Goal: Transaction & Acquisition: Obtain resource

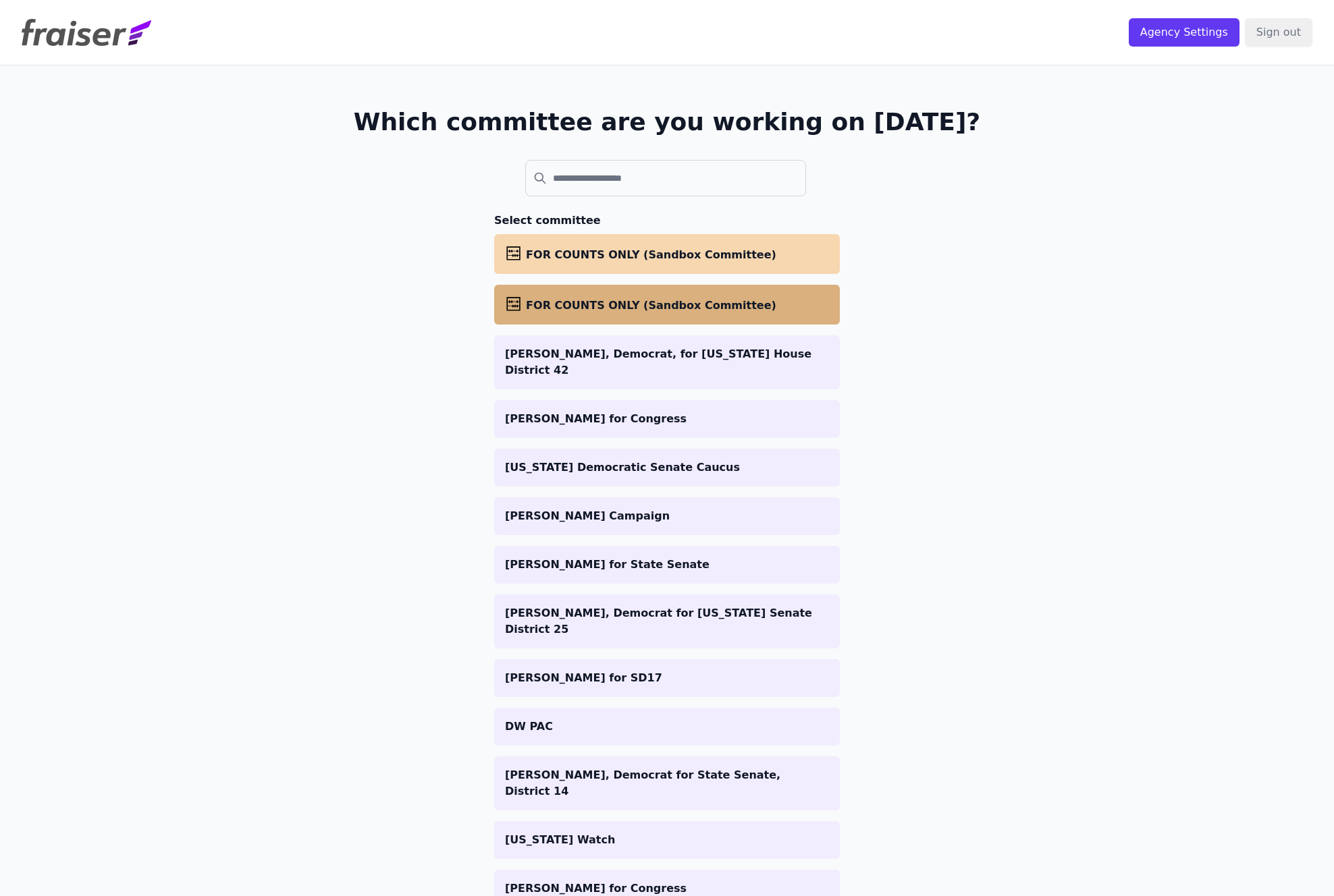
click at [565, 306] on span "FOR COUNTS ONLY (Sandbox Committee)" at bounding box center [650, 305] width 250 height 13
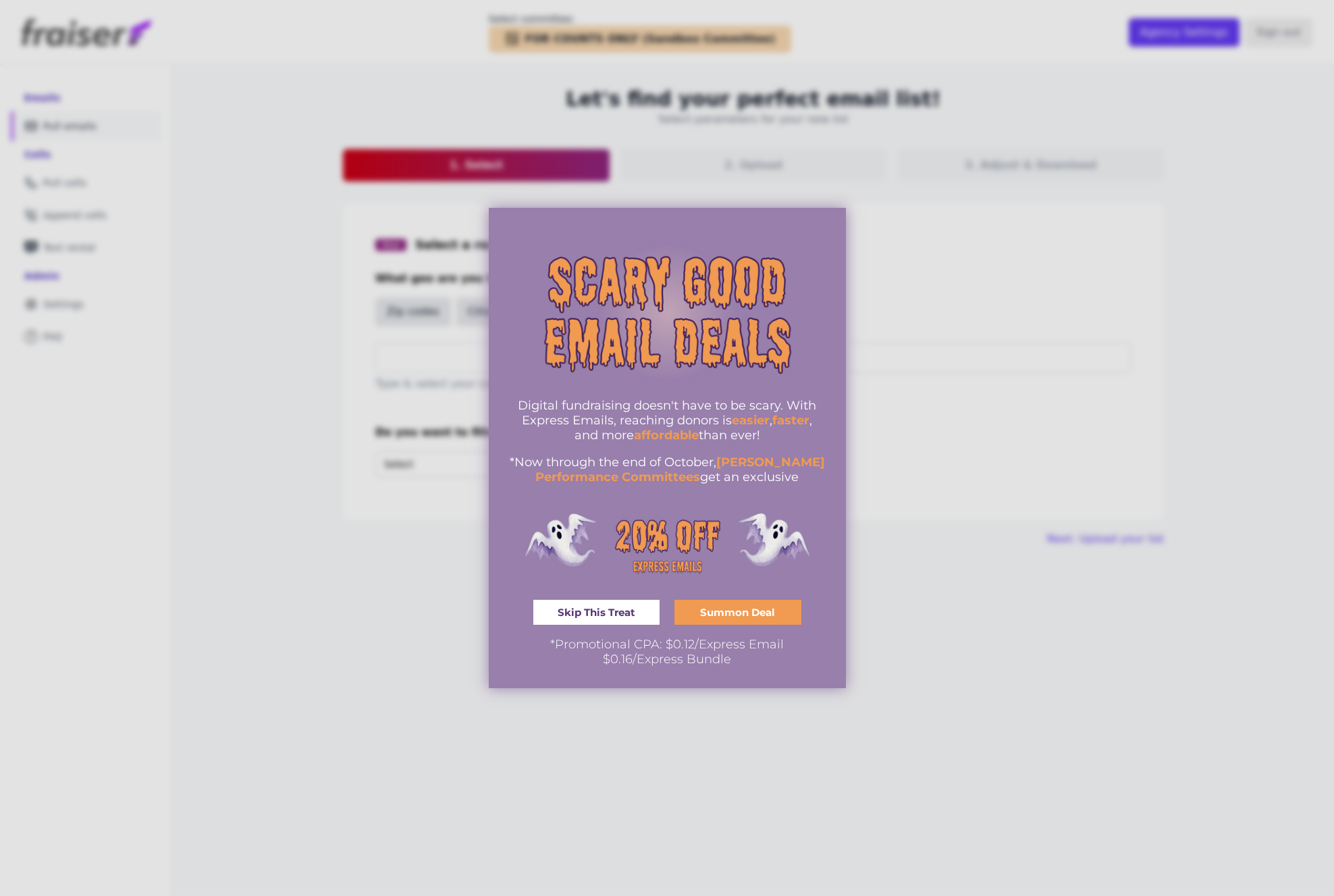
click at [611, 601] on div "Digital fundraising doesn't have to be scary. With Express Emails, reaching don…" at bounding box center [667, 448] width 317 height 438
click at [607, 611] on span "Skip This Treat" at bounding box center [596, 612] width 77 height 10
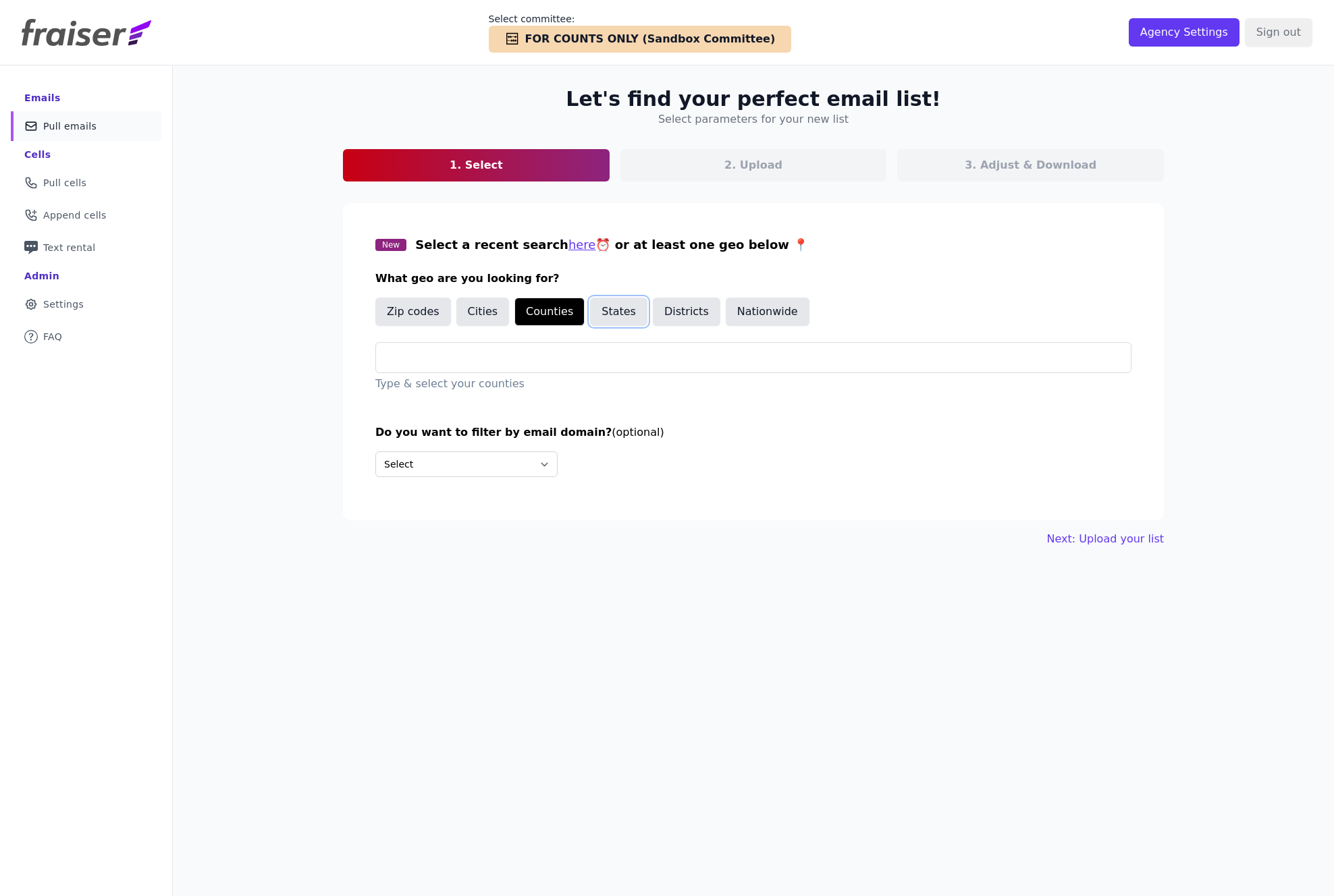
click at [612, 312] on button "States" at bounding box center [618, 312] width 57 height 29
click at [680, 307] on button "Districts" at bounding box center [687, 312] width 68 height 29
click at [395, 357] on input "text" at bounding box center [758, 358] width 743 height 16
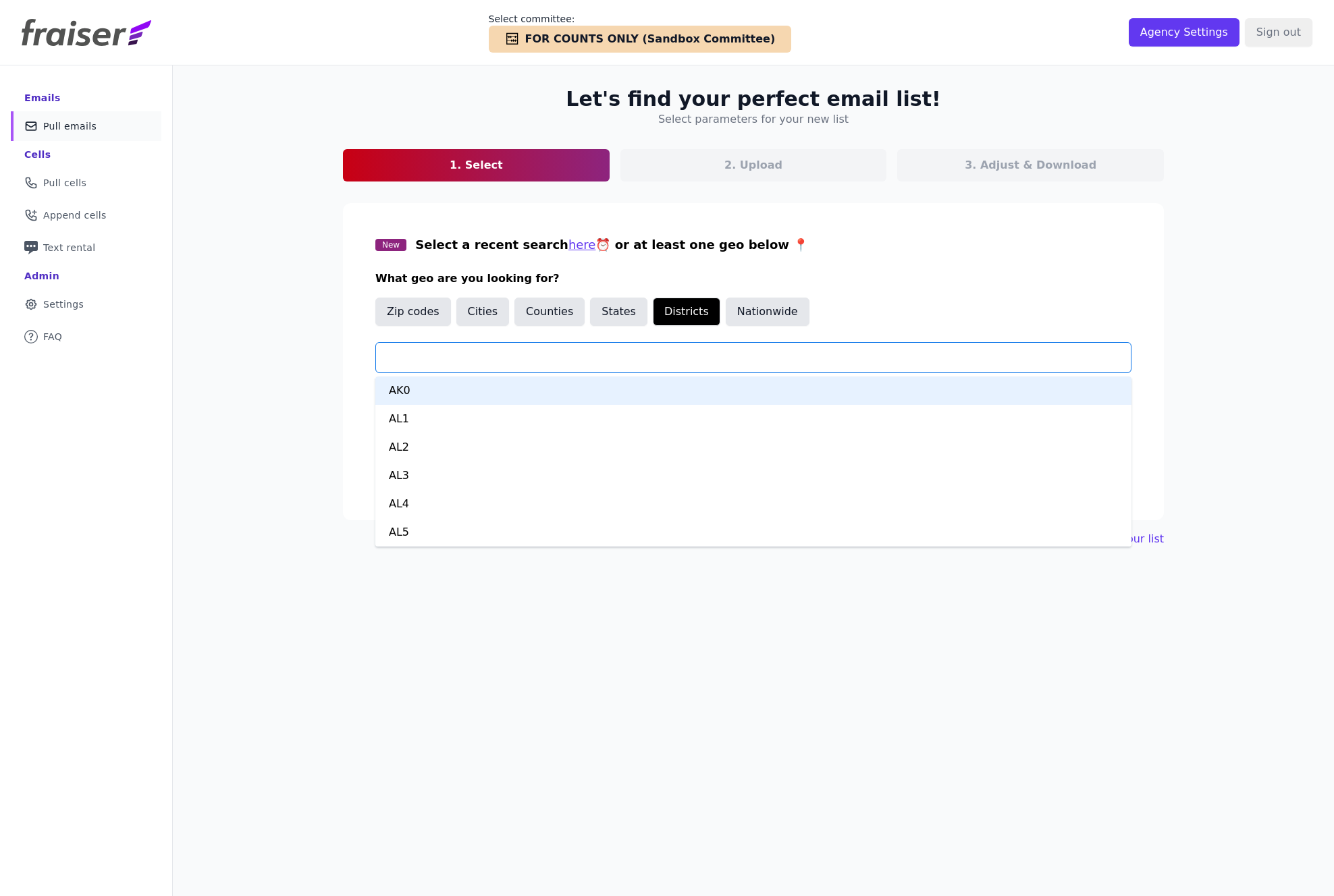
click at [330, 359] on div "Let's find your perfect email list! Select parameters for your new list 1. Sele…" at bounding box center [753, 317] width 864 height 504
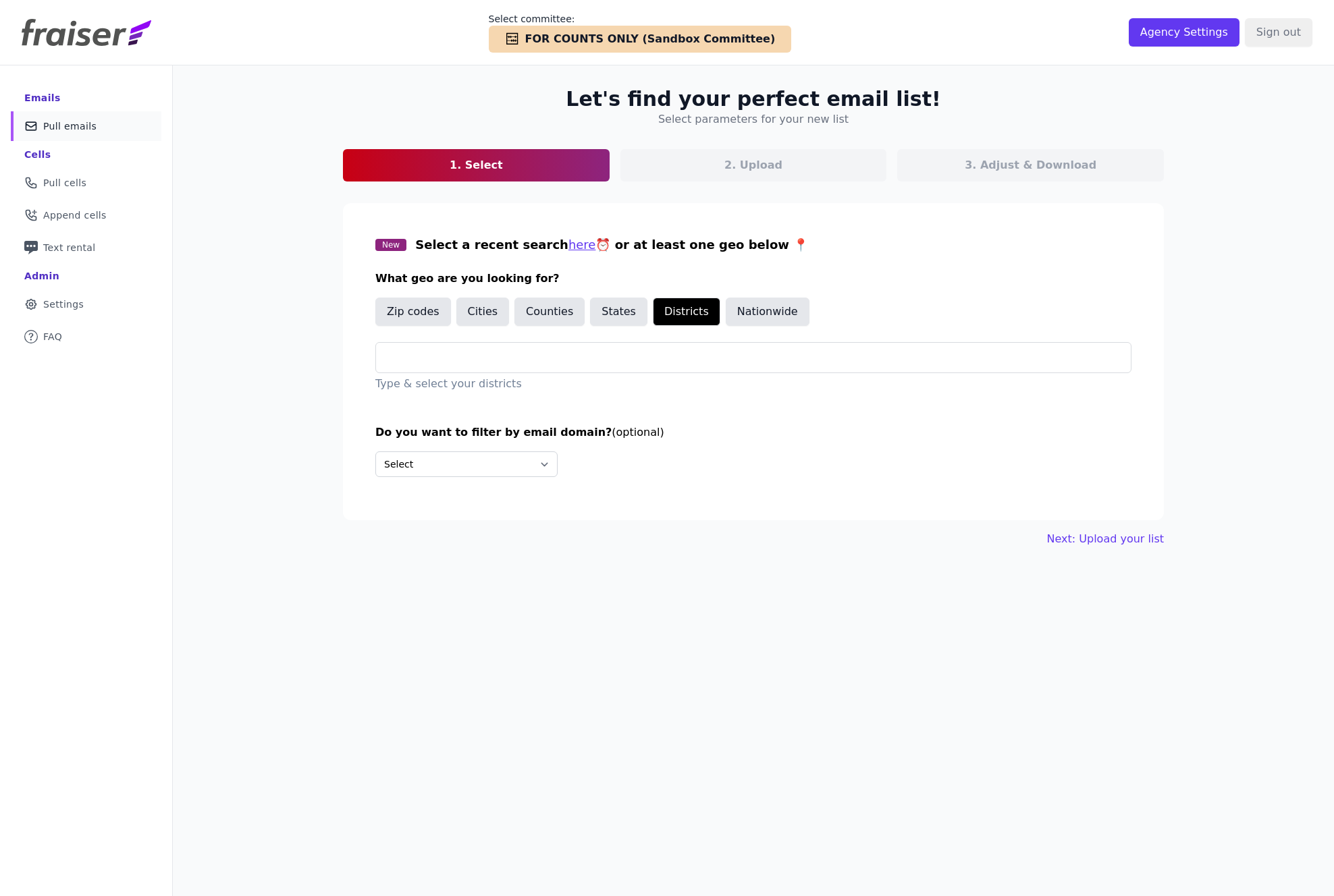
click at [451, 283] on h3 "What geo are you looking for?" at bounding box center [753, 279] width 756 height 16
click at [401, 317] on button "Zip codes" at bounding box center [413, 312] width 76 height 29
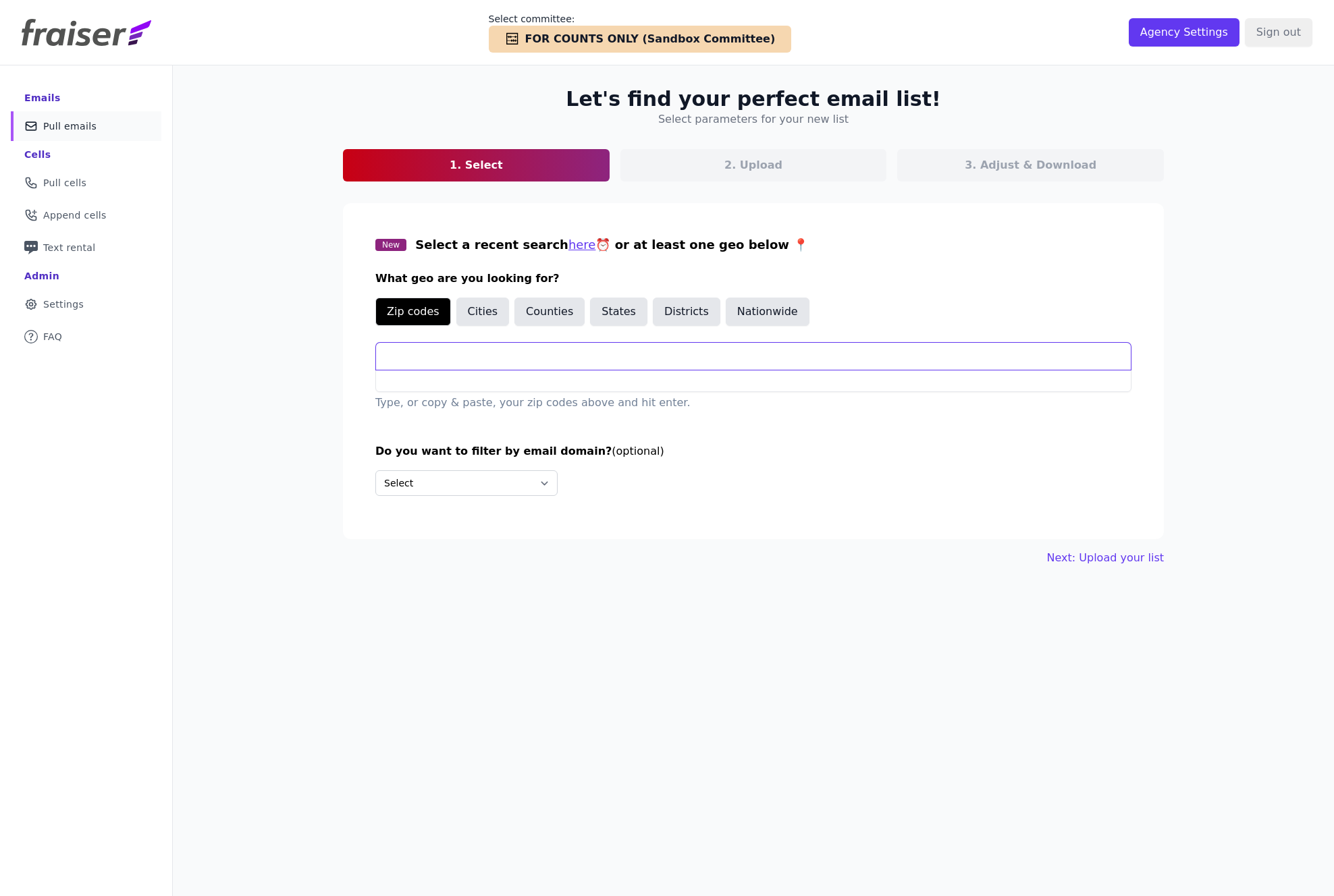
click at [400, 359] on input "text" at bounding box center [753, 356] width 755 height 27
paste input "32703 32751 32804 32808 32810 32818 34761"
type input "32703 32751 32804 32808 32810 32818 34761"
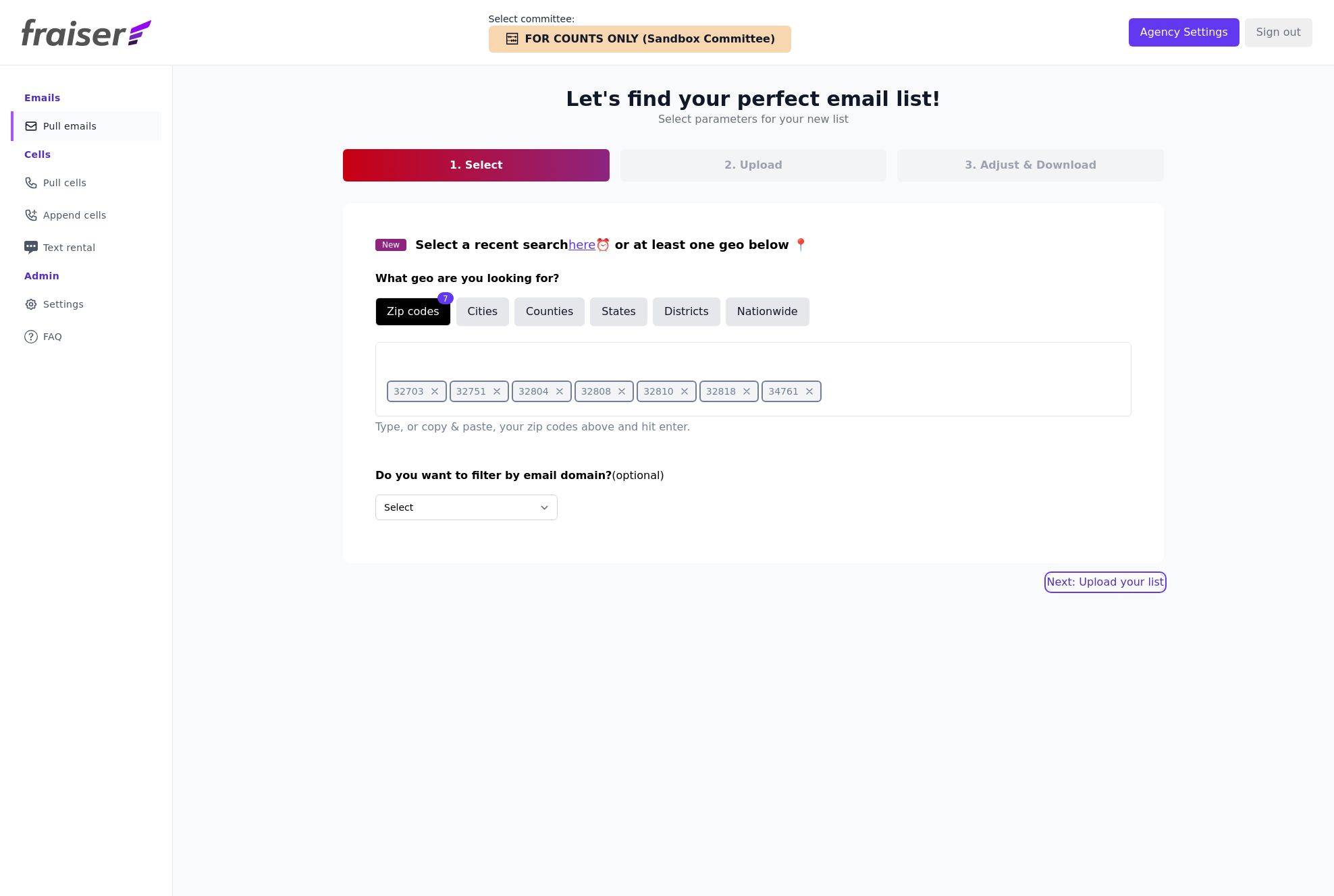
click at [1100, 583] on link "Next: Upload your list" at bounding box center [1105, 582] width 116 height 16
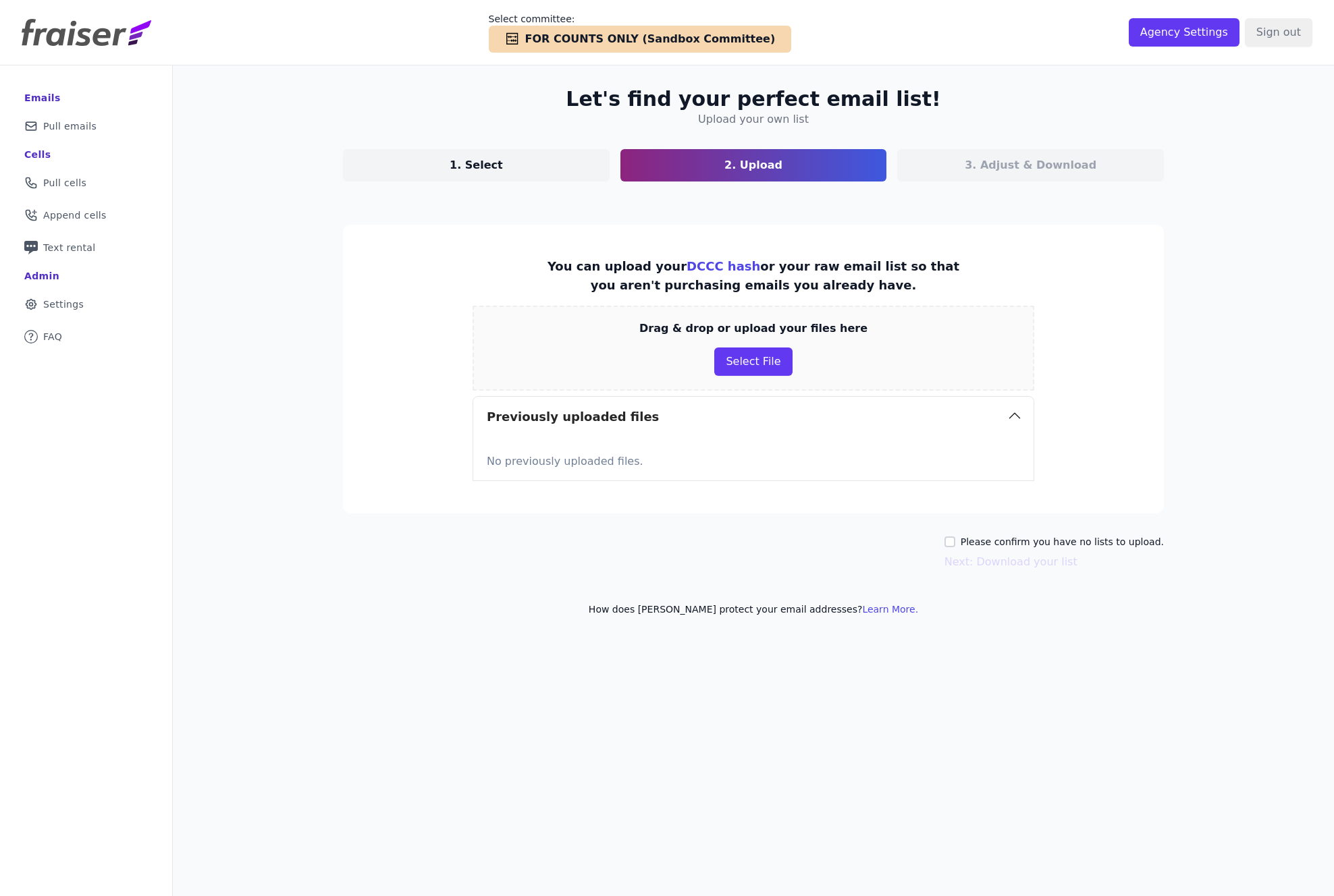
click at [962, 547] on div "Please confirm you have no lists to upload." at bounding box center [1053, 542] width 220 height 14
click at [955, 538] on input "Please confirm you have no lists to upload." at bounding box center [949, 542] width 10 height 10
checkbox input "true"
click at [977, 560] on button "Next: Download your list" at bounding box center [1010, 562] width 133 height 16
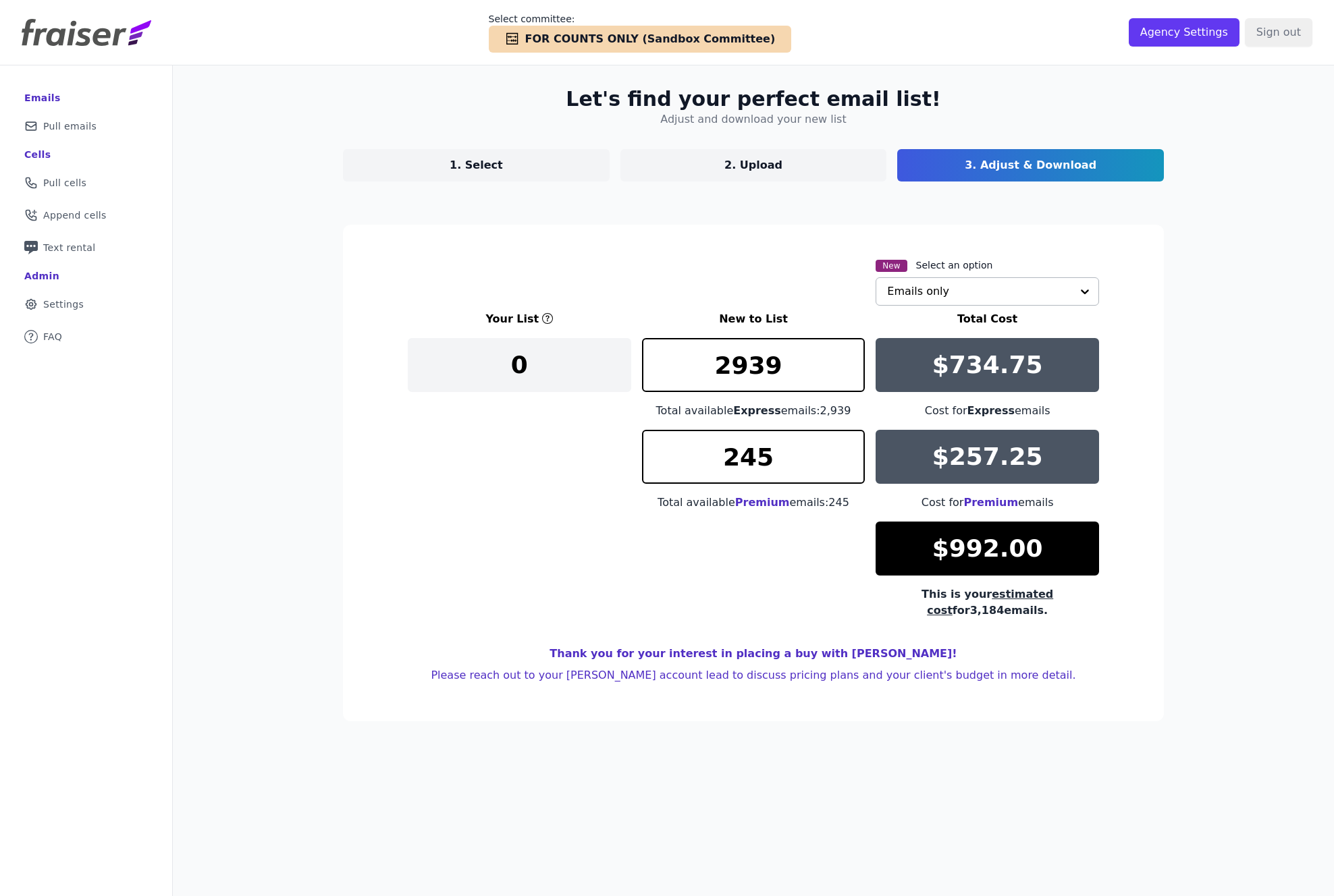
click at [1073, 284] on div at bounding box center [1084, 291] width 27 height 27
click at [921, 352] on div "Emails + cells if available" at bounding box center [987, 352] width 223 height 29
click at [1237, 721] on div "Let's find your perfect email list! Adjust and download your new list 1. Select…" at bounding box center [753, 513] width 1161 height 896
click at [537, 176] on link "1. Select" at bounding box center [476, 165] width 267 height 32
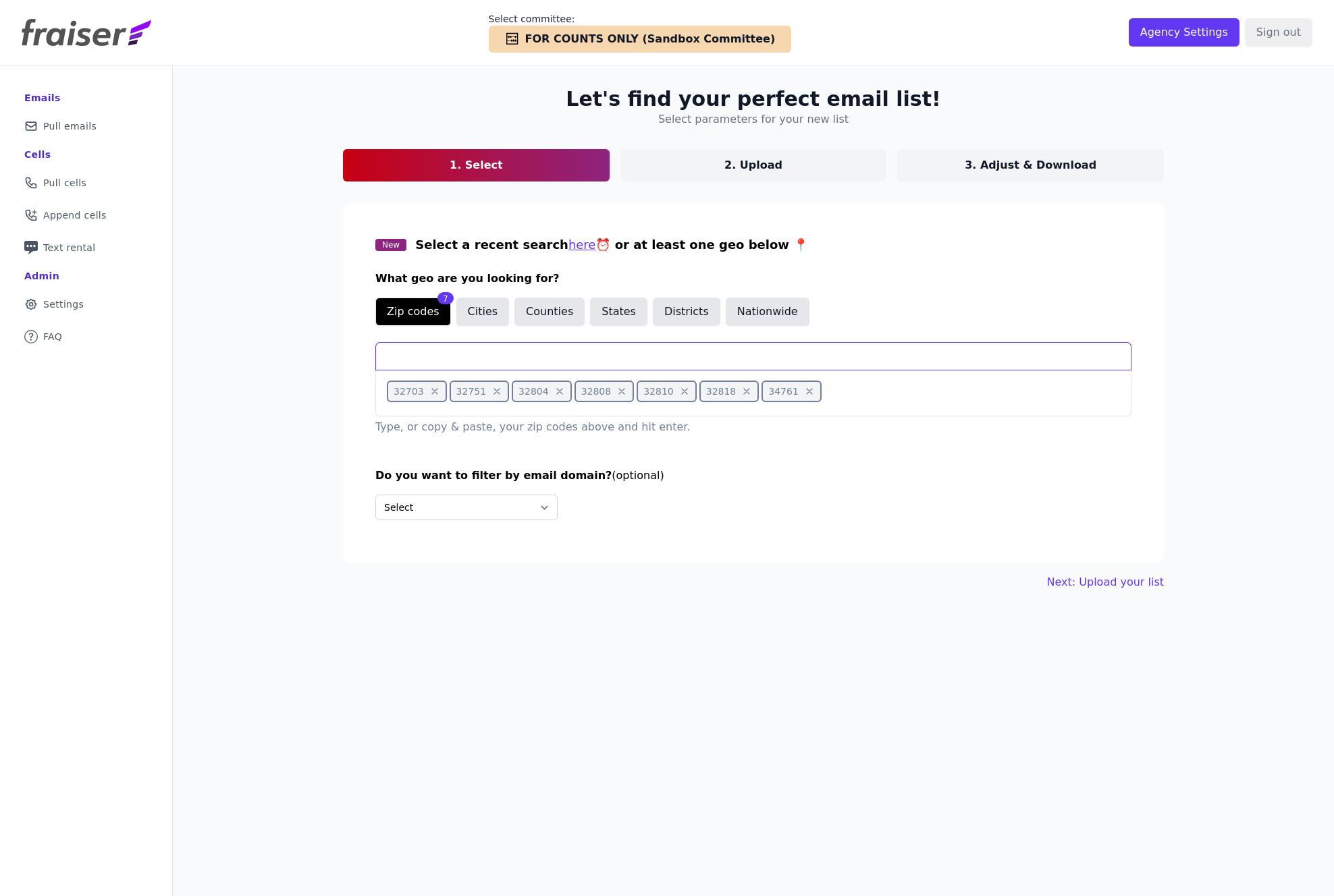
click at [403, 362] on input "text" at bounding box center [753, 356] width 755 height 27
click at [807, 390] on icon at bounding box center [809, 392] width 5 height 5
click at [744, 389] on icon at bounding box center [746, 392] width 10 height 10
click at [684, 392] on icon at bounding box center [684, 392] width 10 height 10
click at [619, 392] on icon at bounding box center [622, 392] width 10 height 10
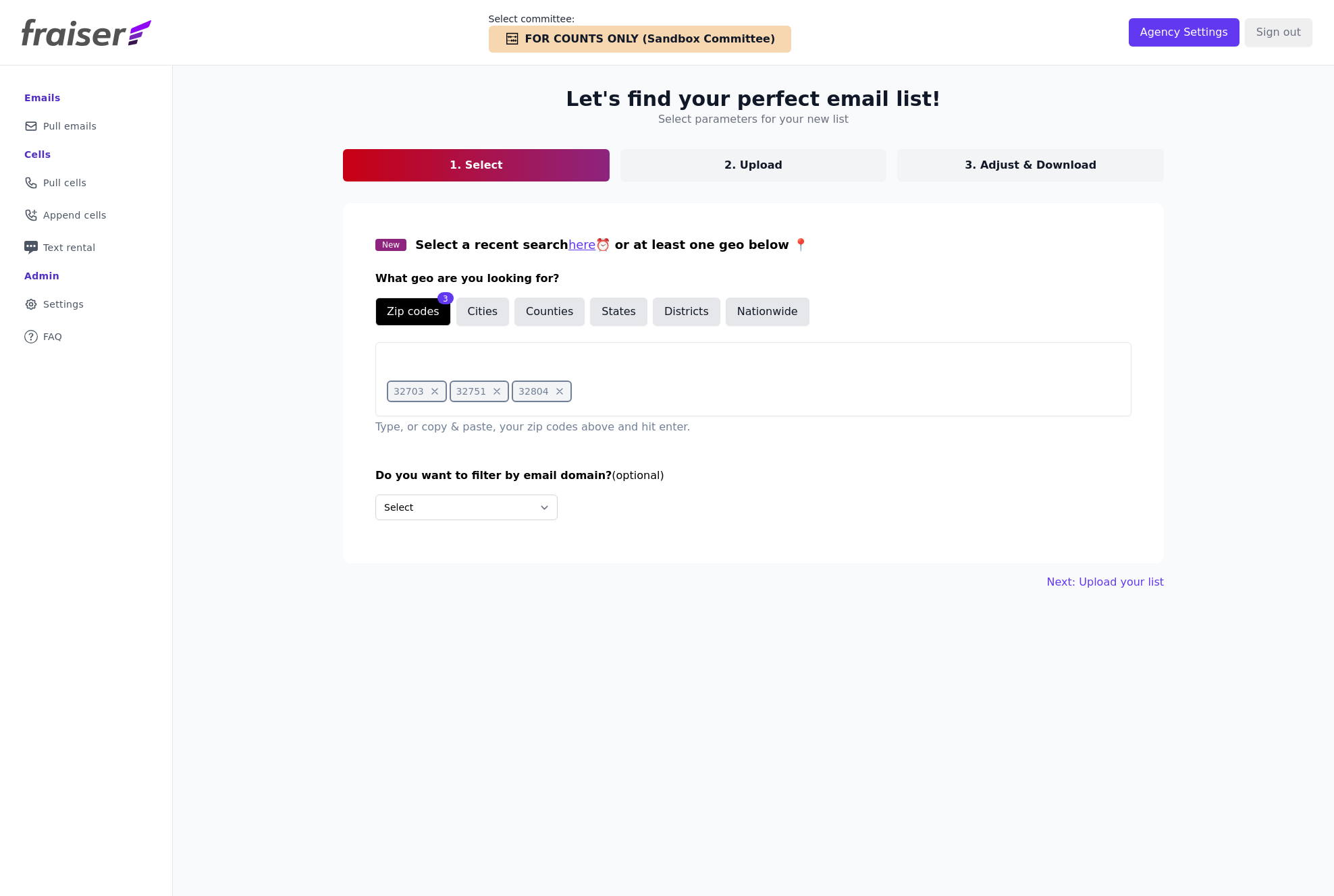
click at [347, 435] on section "New Select a recent search here ⏰ or at least one geo below 📍 What geo are you …" at bounding box center [753, 383] width 821 height 360
click at [434, 392] on icon at bounding box center [434, 392] width 10 height 10
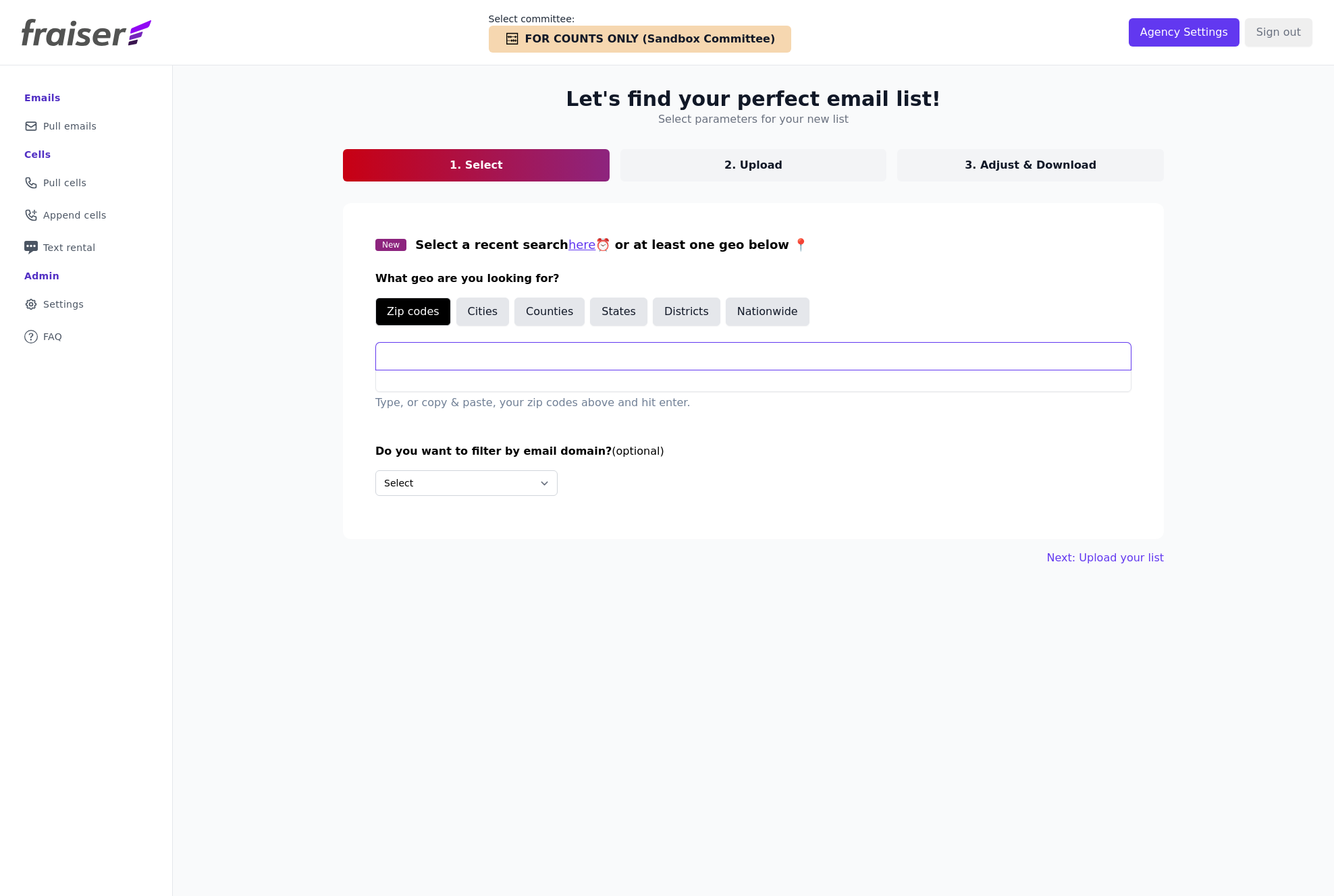
paste input "32703 32712 32751 32757 32776 32789 32798 32801 32803 32804 32805 32806 32808 3…"
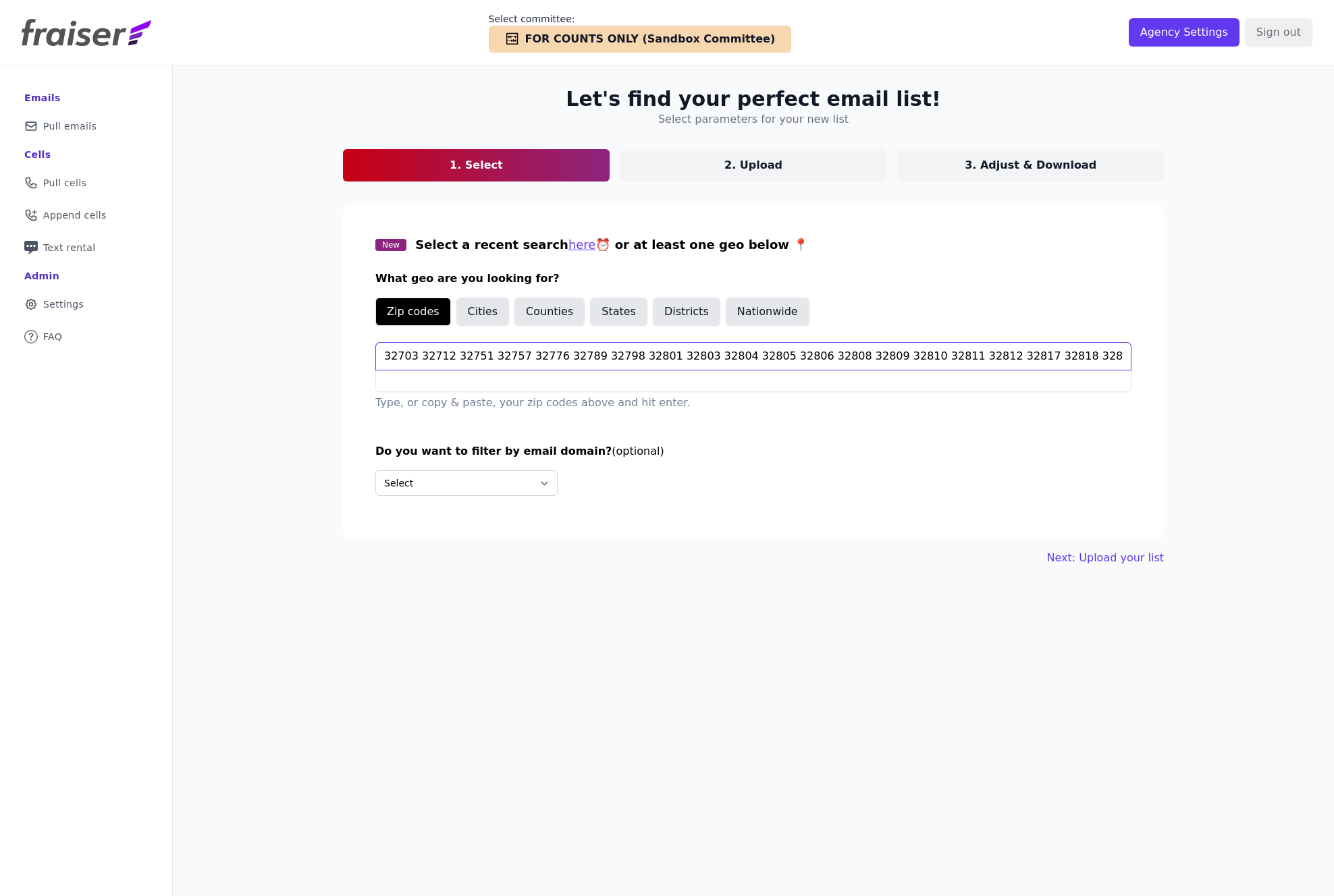
scroll to position [0, 293]
type input "32703 32712 32751 32757 32776 32789 32798 32801 32803 32804 32805 32806 32808 3…"
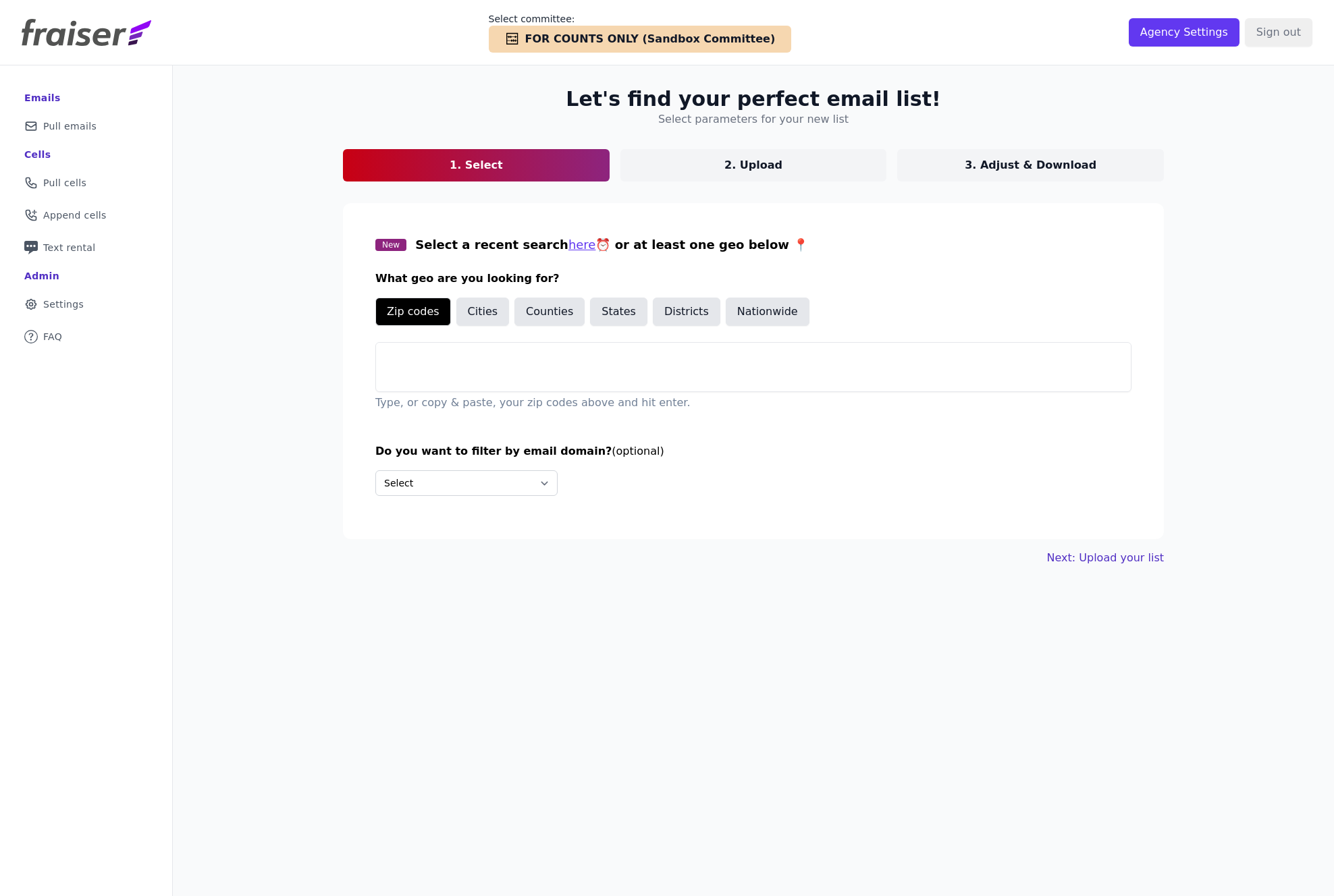
scroll to position [0, 0]
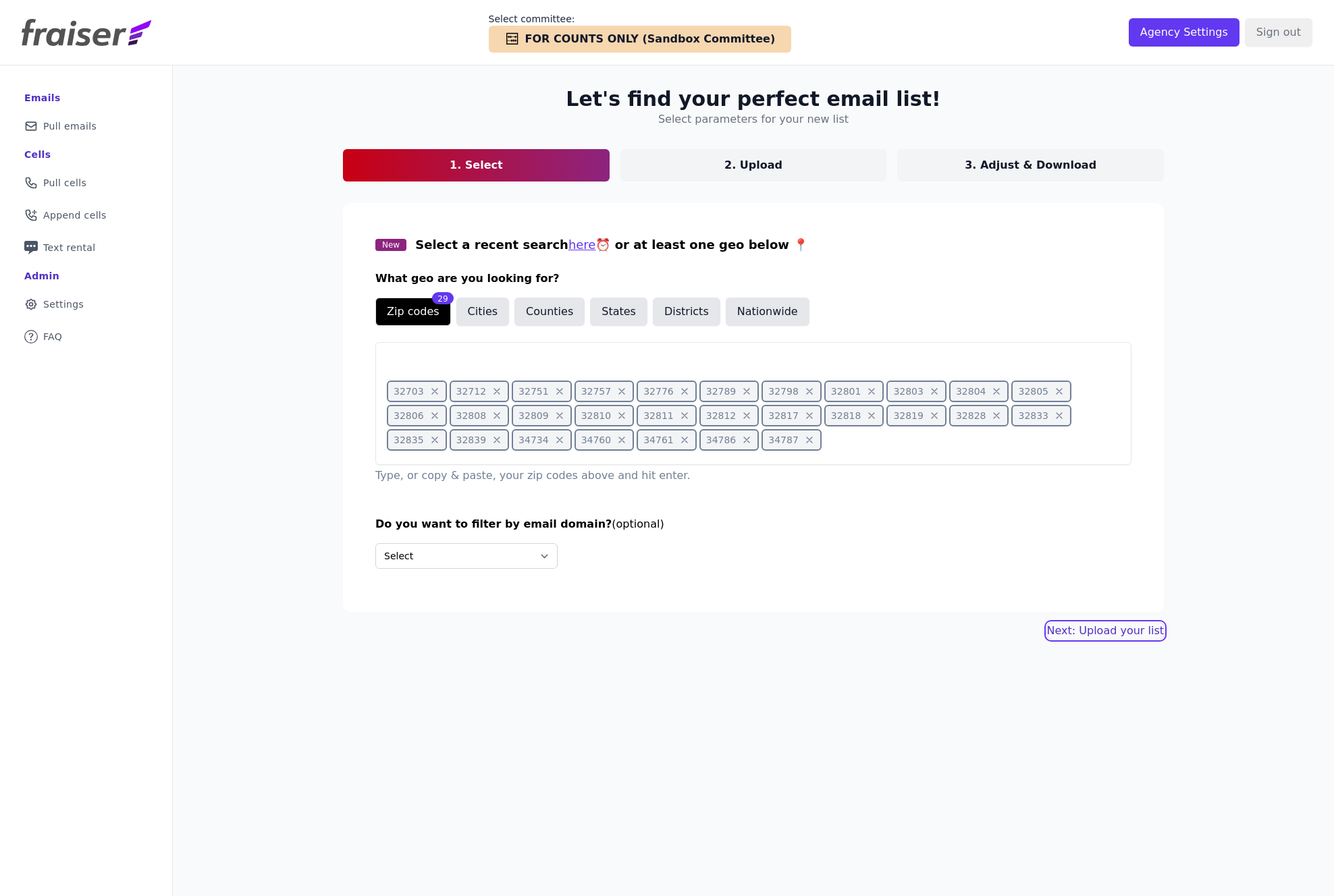
click at [1111, 633] on link "Next: Upload your list" at bounding box center [1105, 630] width 116 height 16
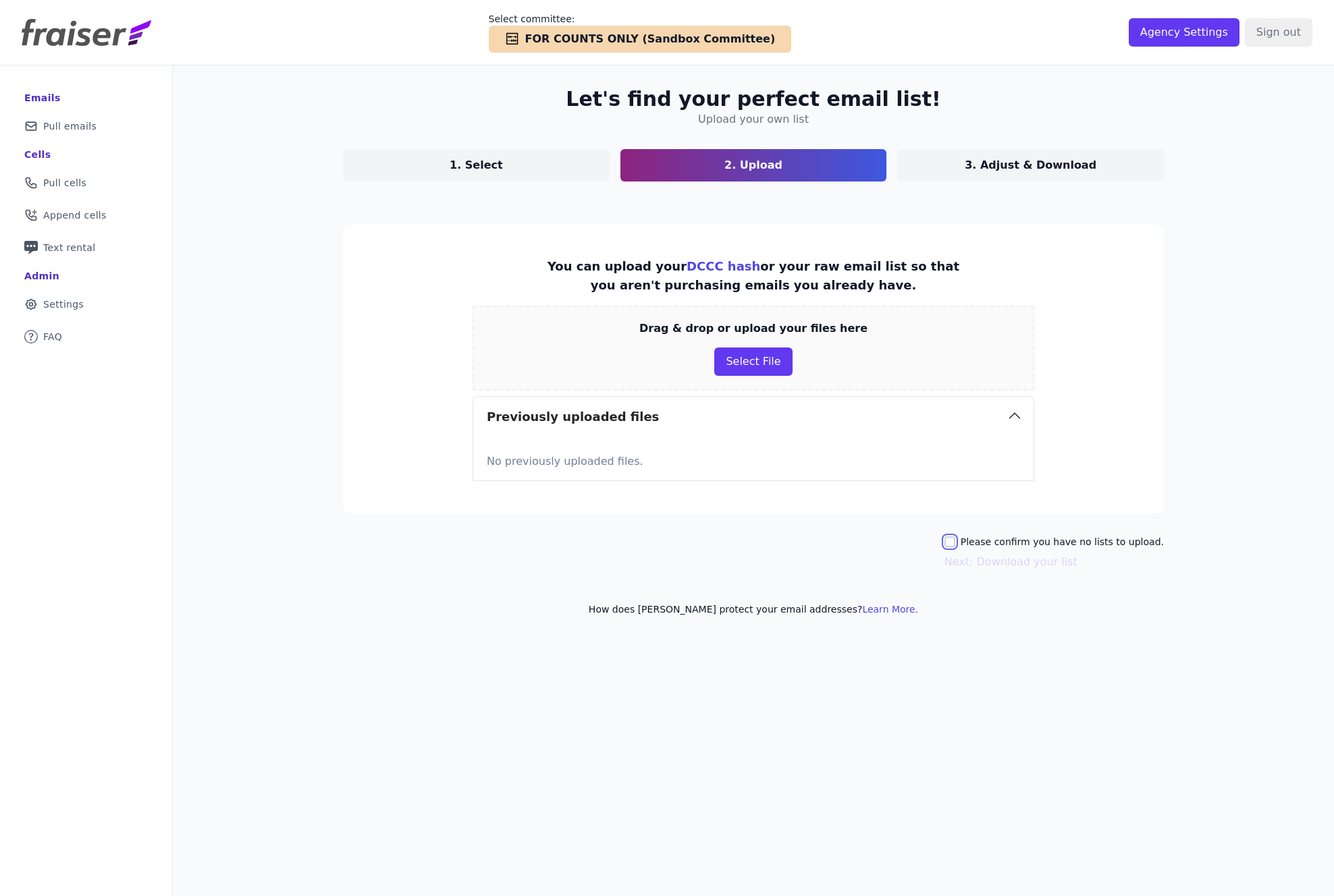
click at [955, 540] on input "Please confirm you have no lists to upload." at bounding box center [949, 542] width 10 height 10
checkbox input "true"
click at [1001, 561] on button "Next: Download your list" at bounding box center [1010, 562] width 133 height 16
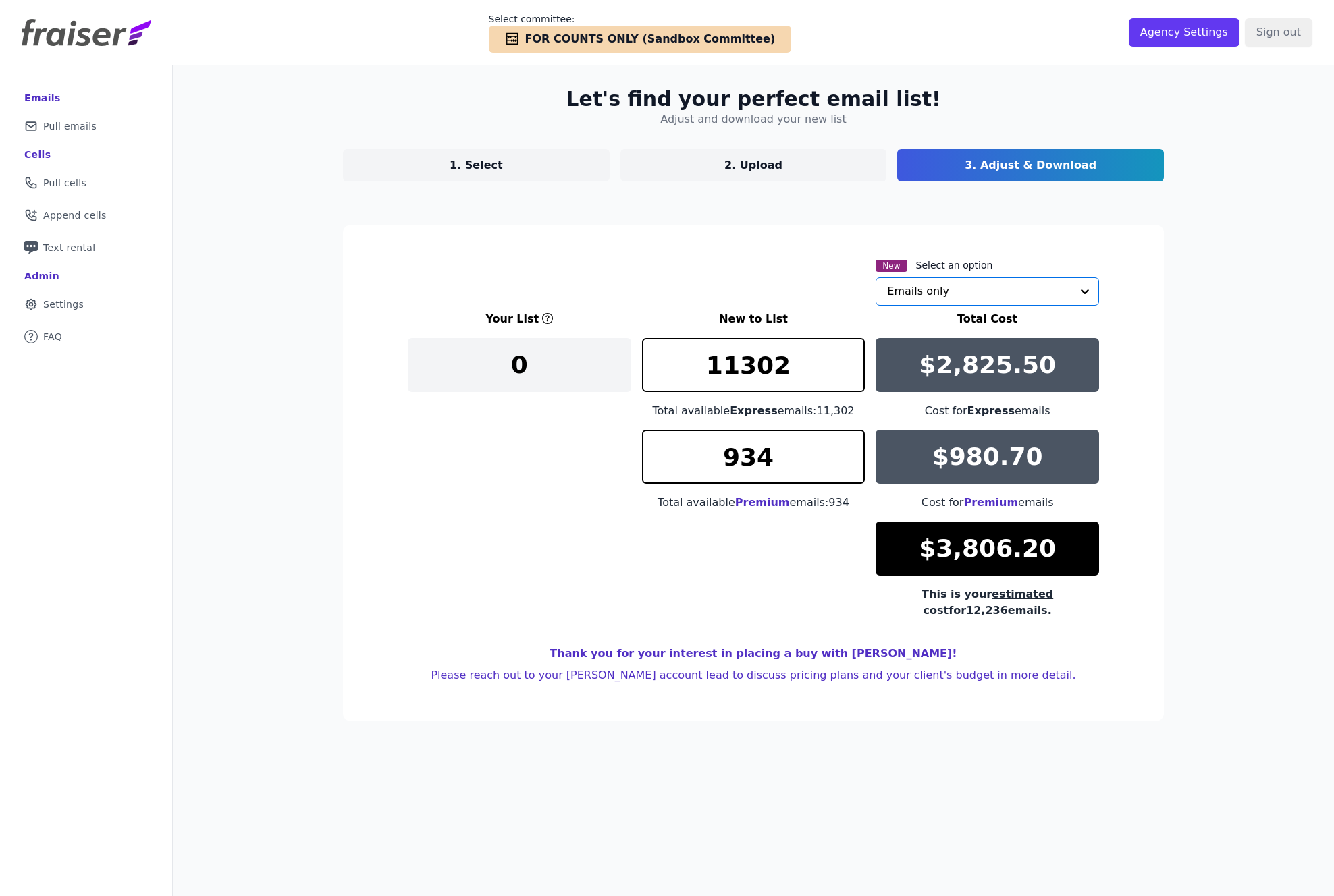
click at [935, 289] on input "text" at bounding box center [979, 291] width 184 height 27
click at [919, 346] on div "Emails + cells if available" at bounding box center [987, 352] width 223 height 29
click at [299, 568] on div "Let's find your perfect email list! Adjust and download your new list 1. Select…" at bounding box center [753, 513] width 1161 height 896
